Goal: Transaction & Acquisition: Subscribe to service/newsletter

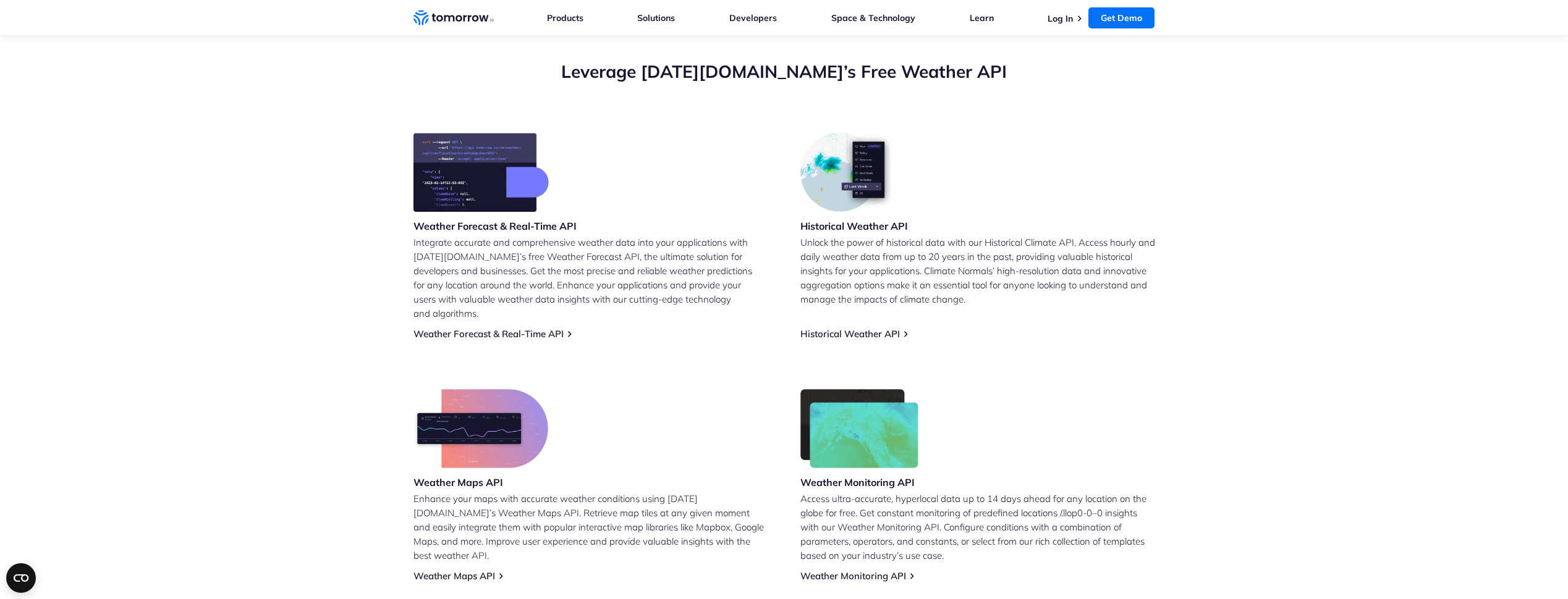
scroll to position [433, 0]
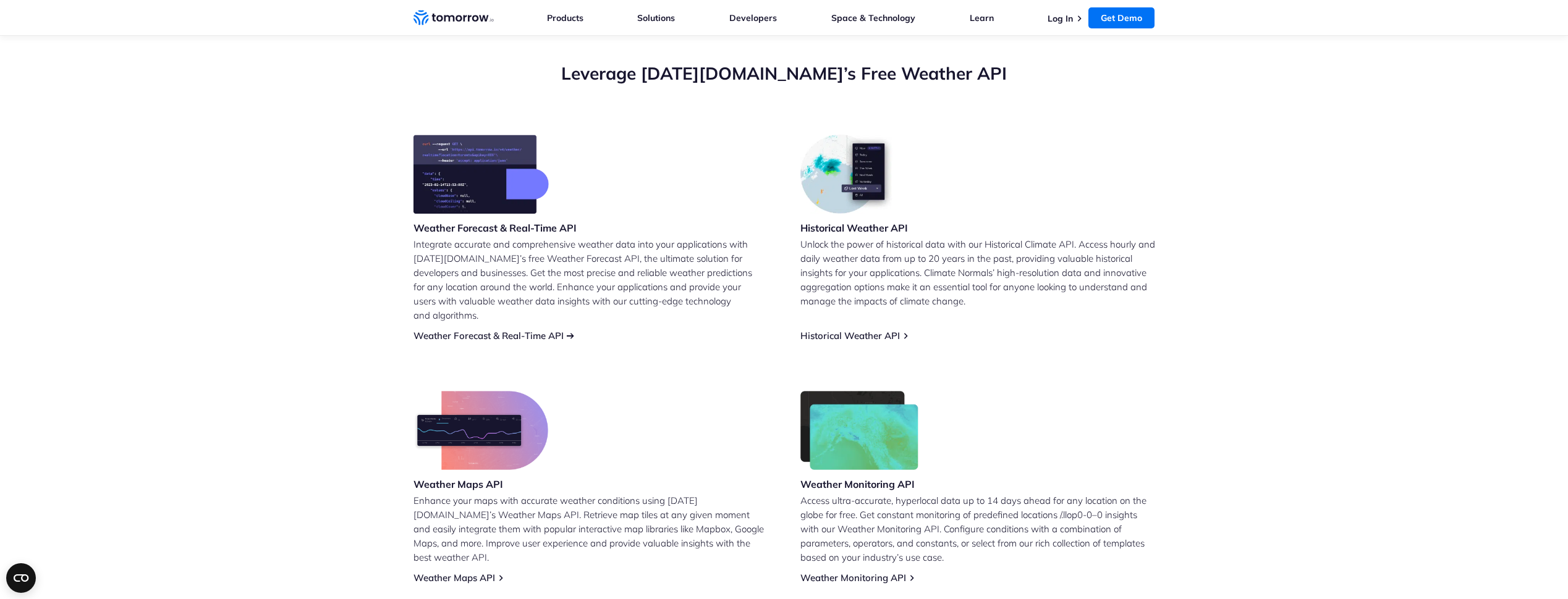
click at [472, 330] on link "Weather Forecast & Real-Time API" at bounding box center [488, 335] width 150 height 11
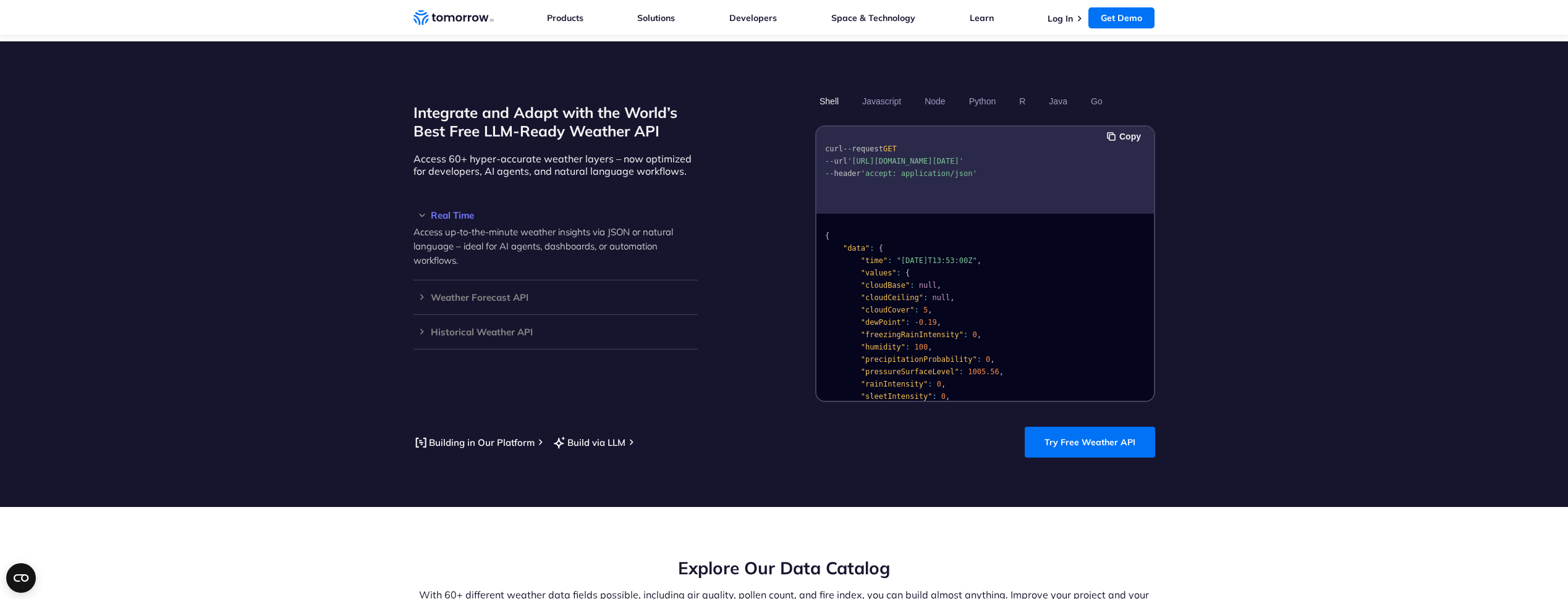
scroll to position [1051, 0]
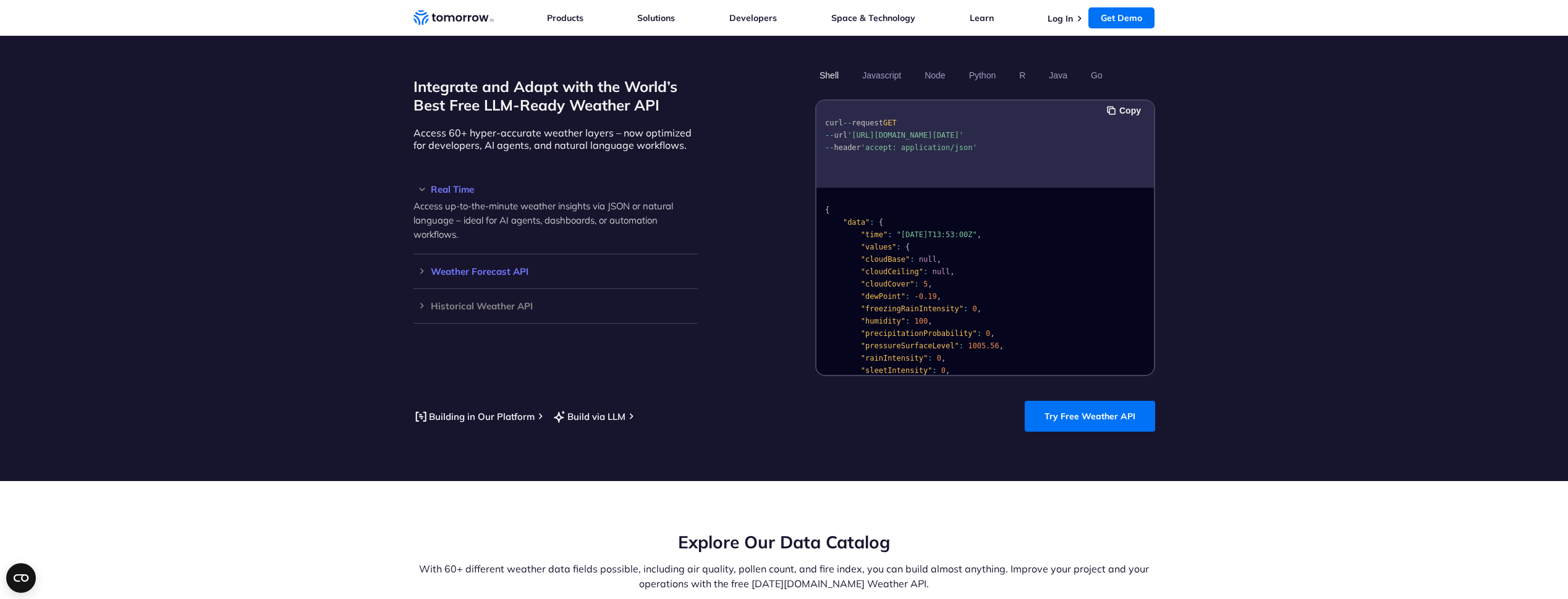
click at [459, 267] on h3 "Weather Forecast API" at bounding box center [556, 272] width 285 height 10
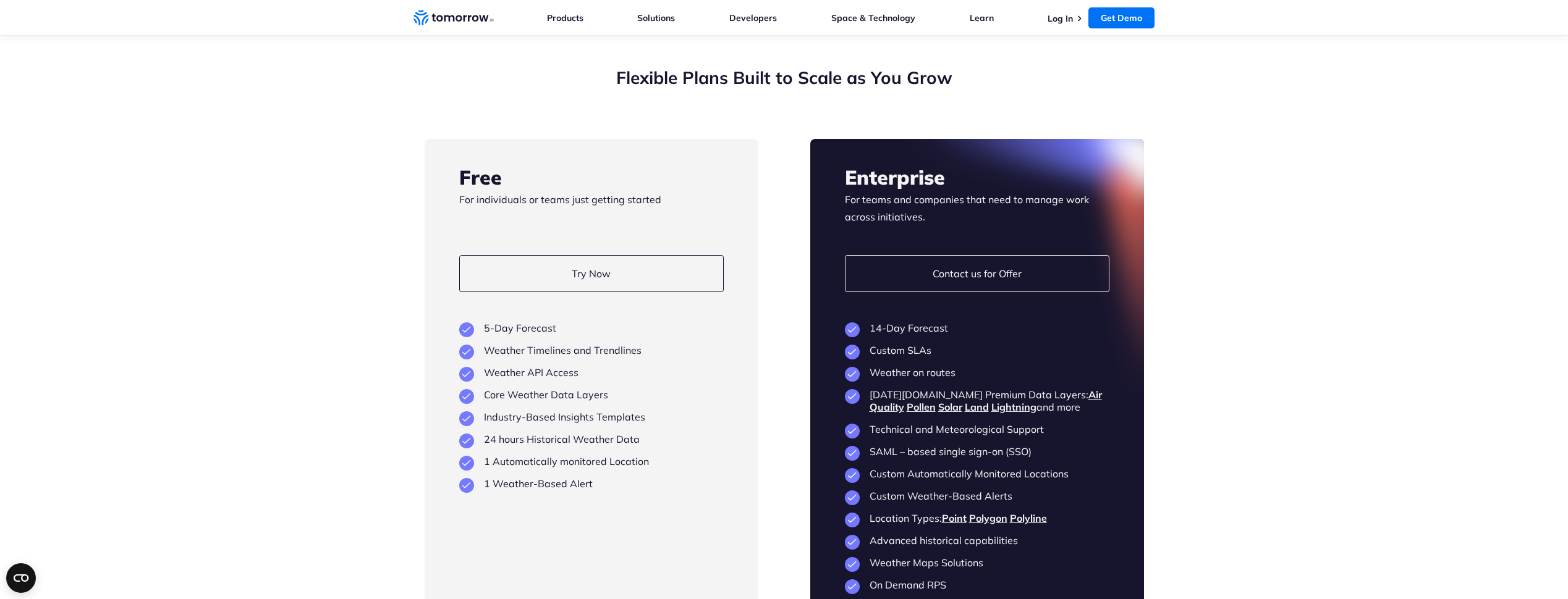
scroll to position [2843, 0]
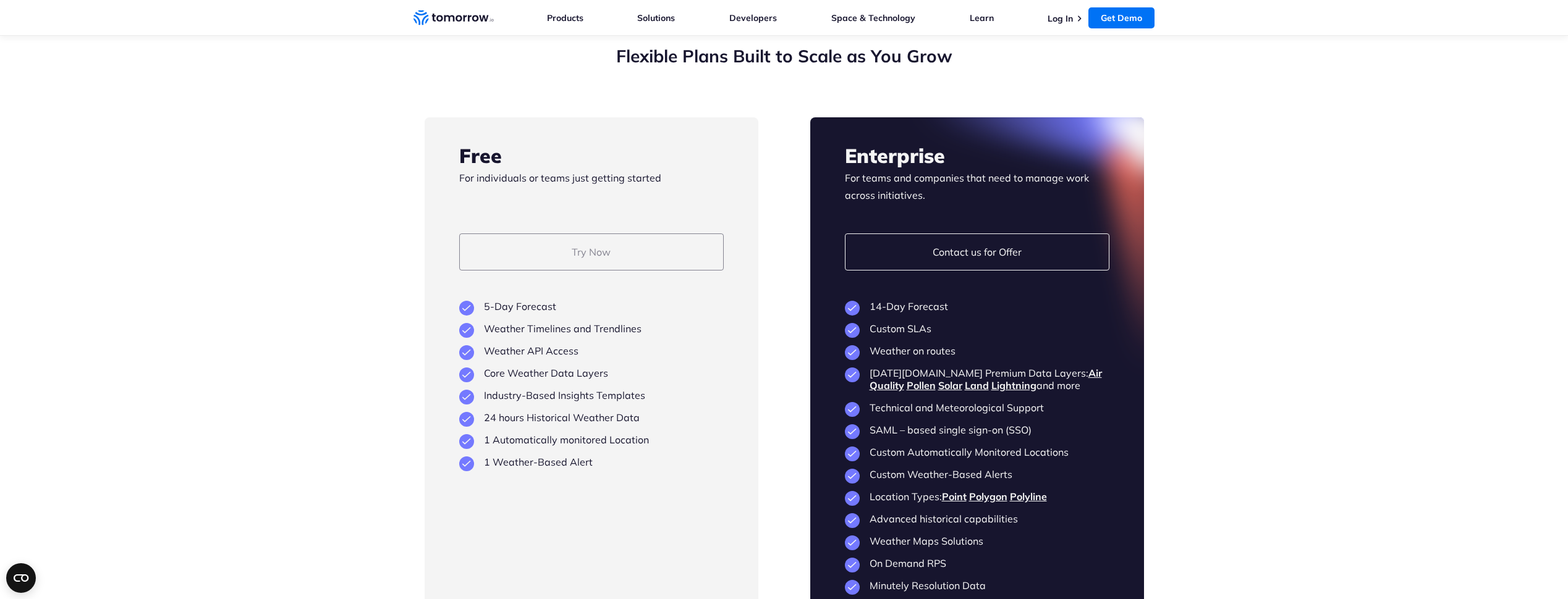
click at [542, 254] on link "Try Now" at bounding box center [591, 251] width 265 height 37
